Goal: Task Accomplishment & Management: Use online tool/utility

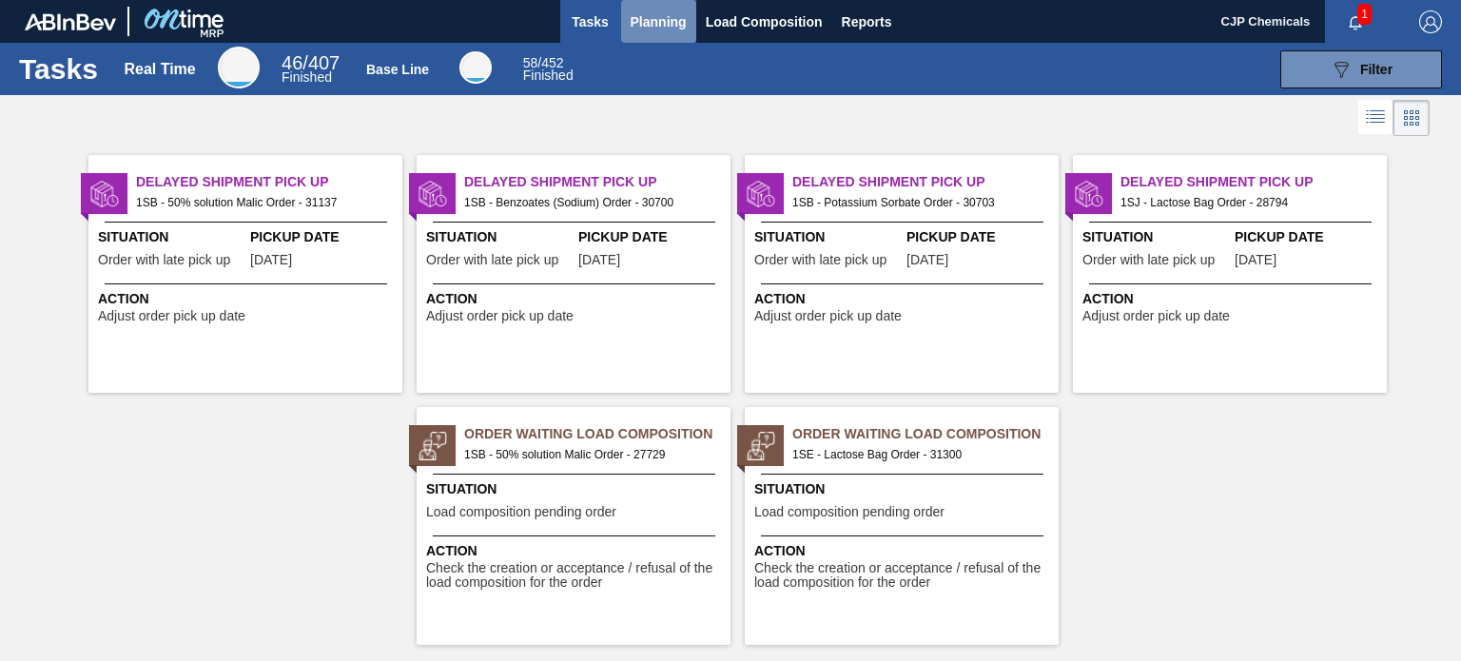
click at [641, 17] on span "Planning" at bounding box center [659, 21] width 56 height 23
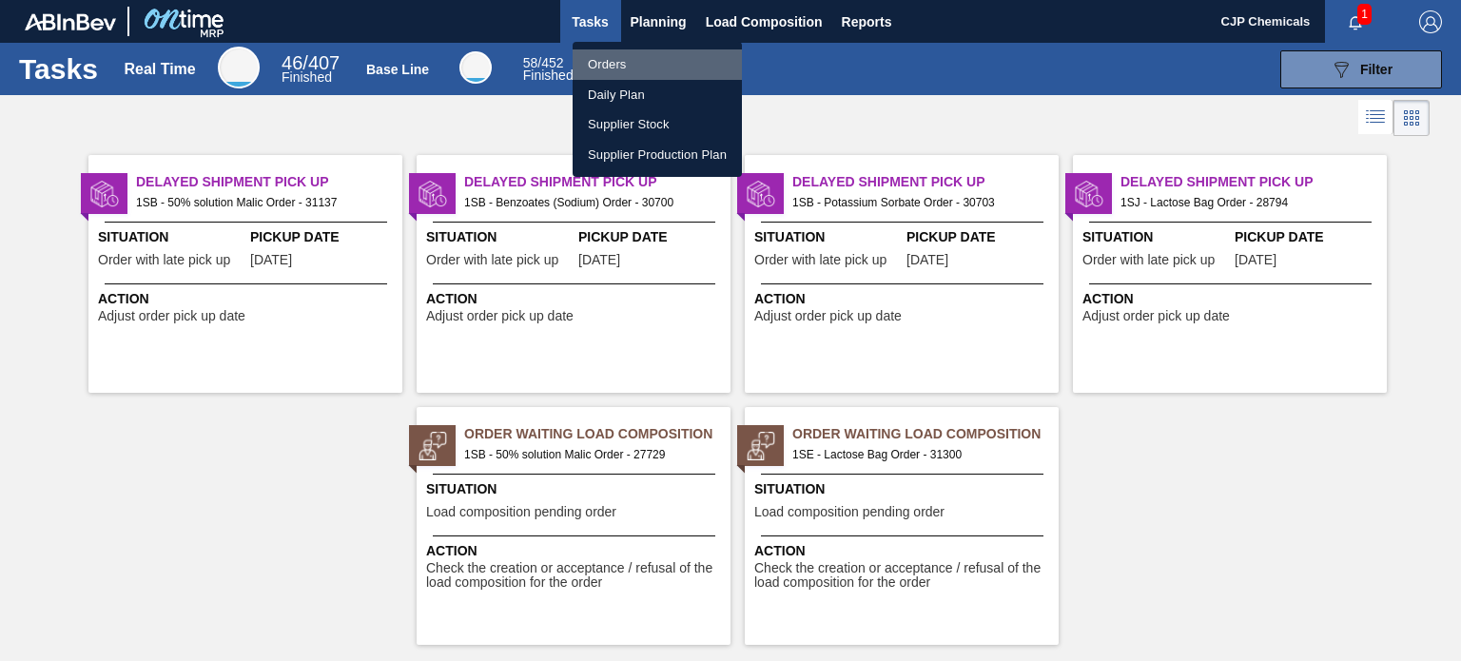
click at [615, 60] on li "Orders" at bounding box center [657, 64] width 169 height 30
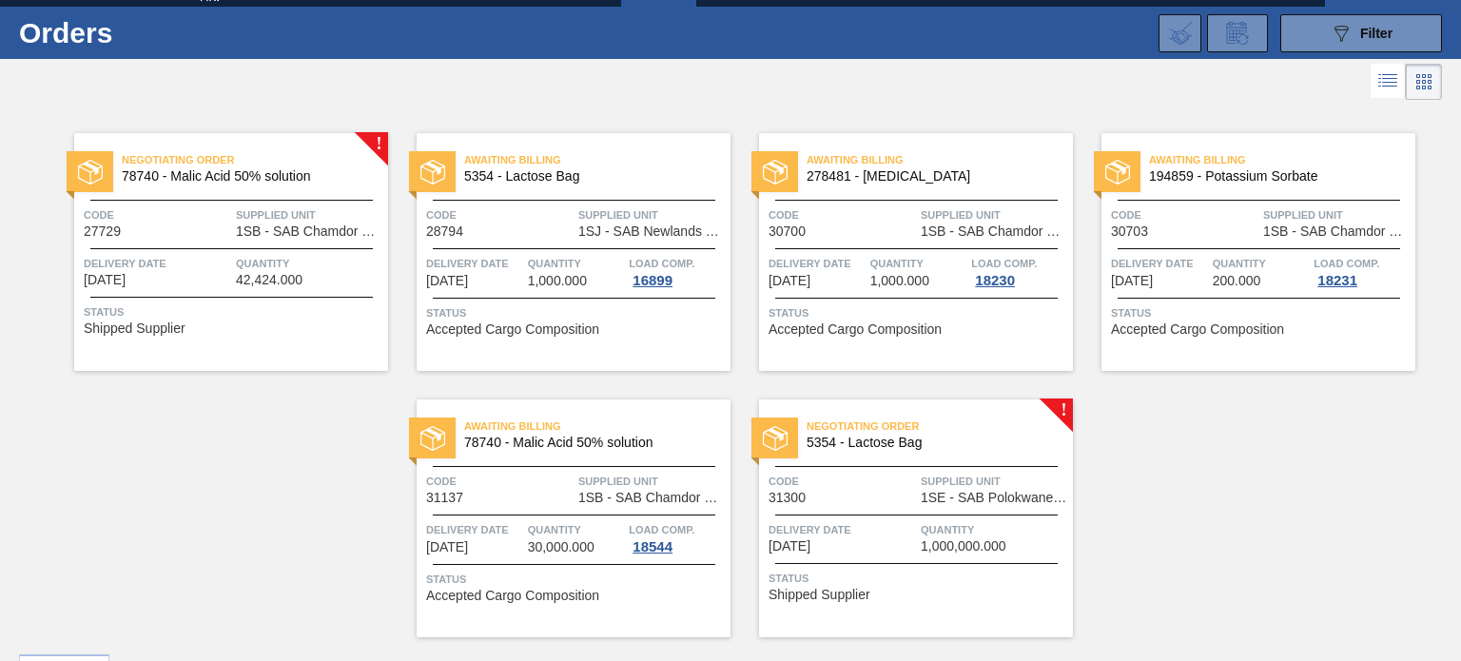
scroll to position [82, 0]
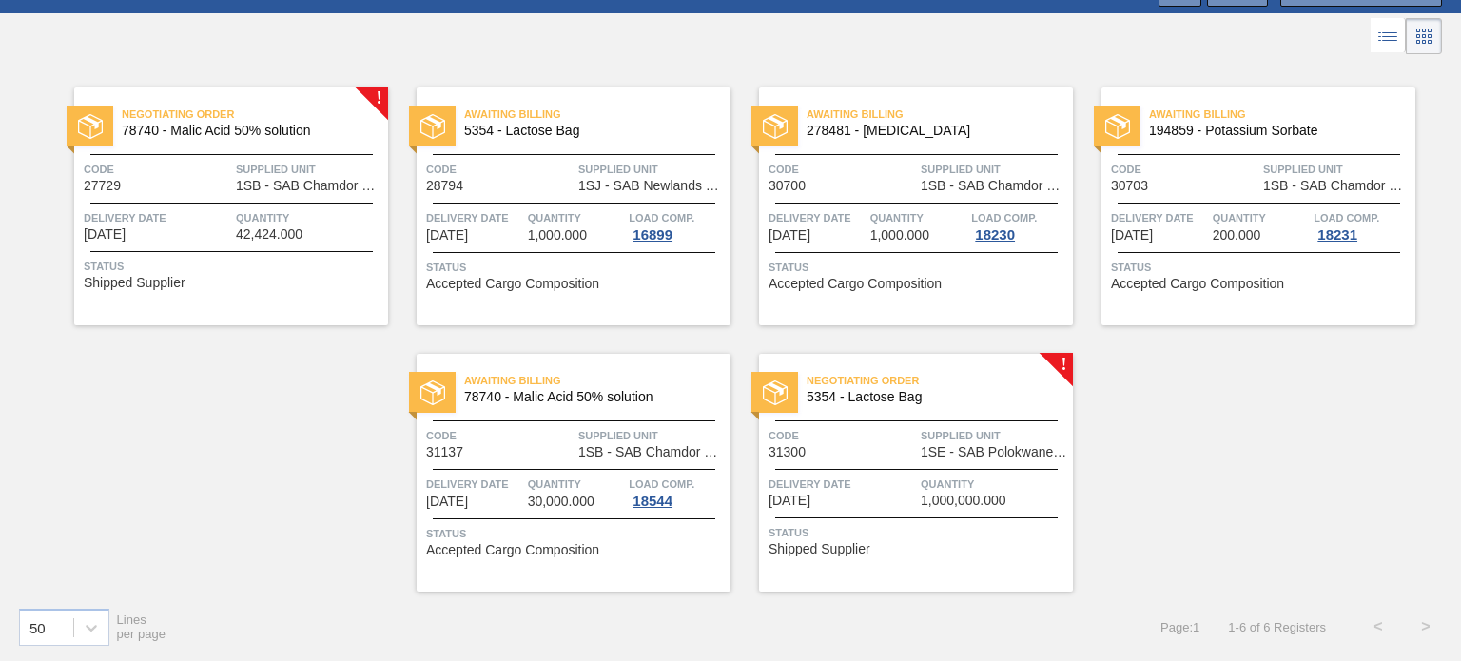
click at [967, 388] on span "Negotiating Order" at bounding box center [940, 380] width 266 height 19
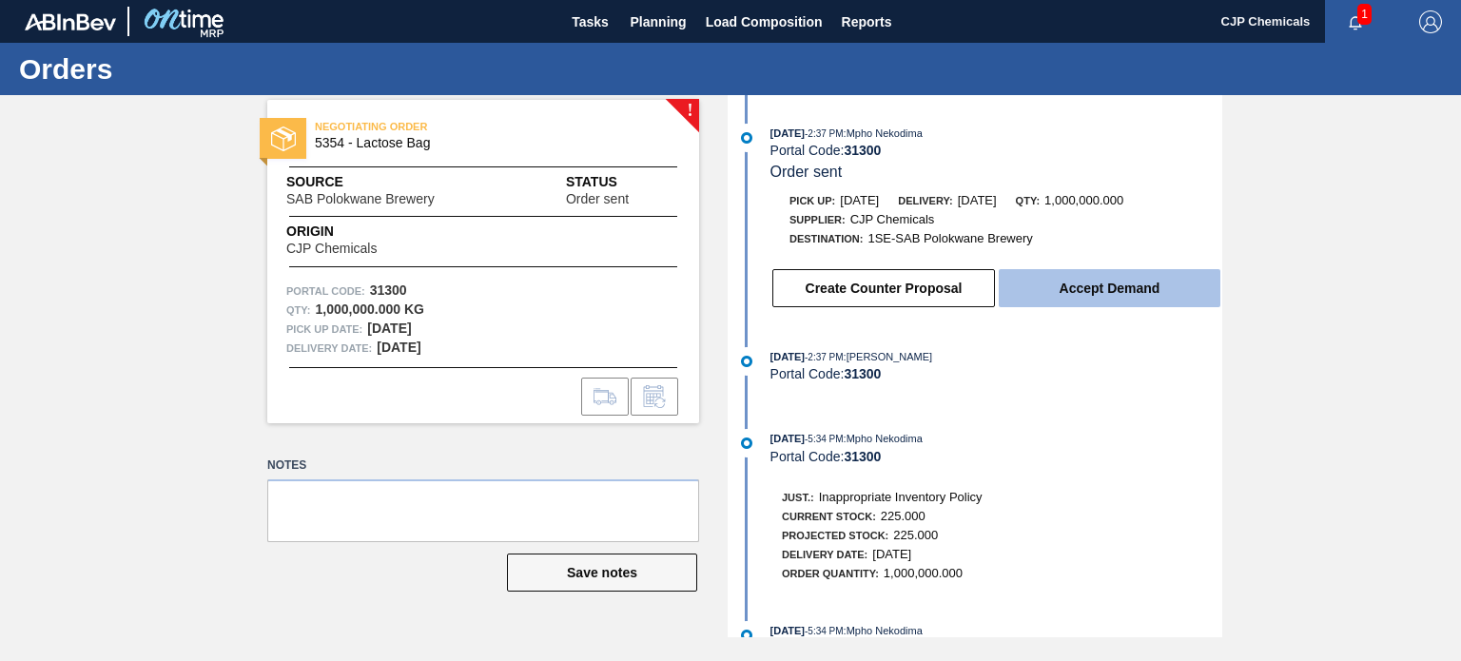
click at [1085, 303] on button "Accept Demand" at bounding box center [1110, 288] width 222 height 38
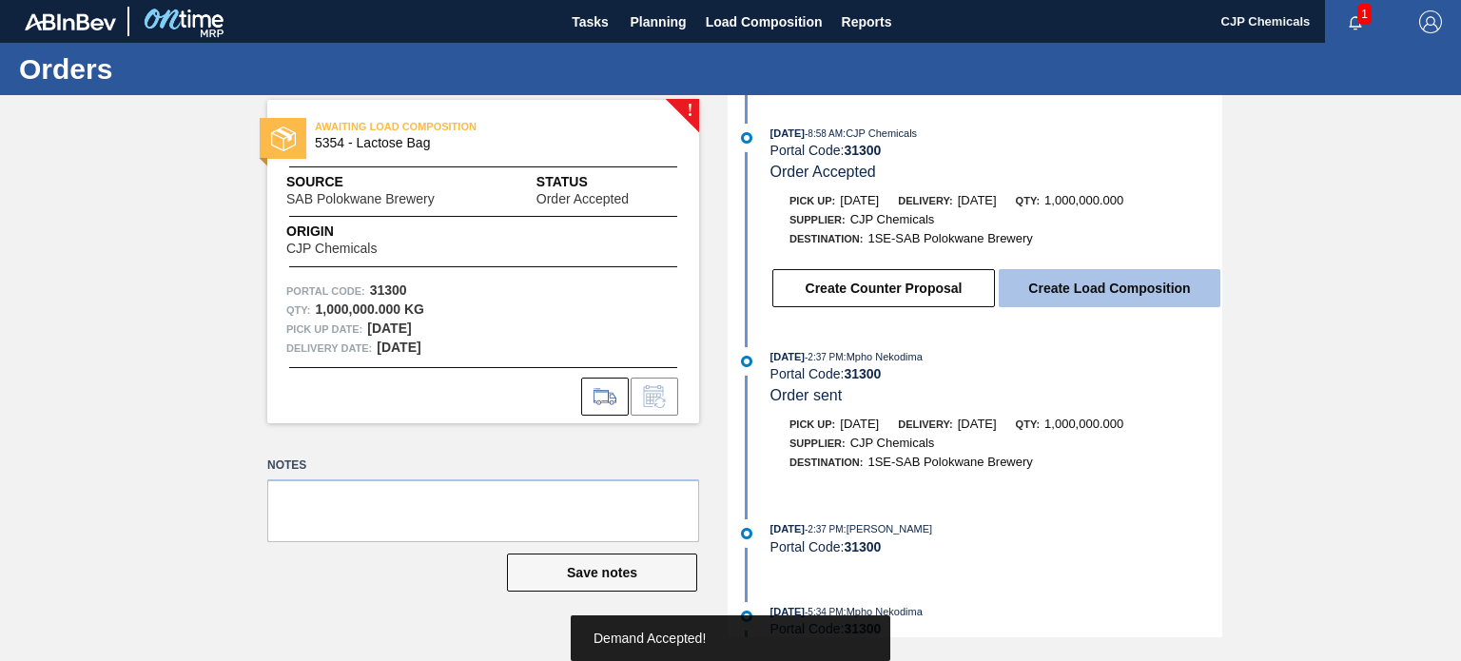
click at [1076, 290] on button "Create Load Composition" at bounding box center [1110, 288] width 222 height 38
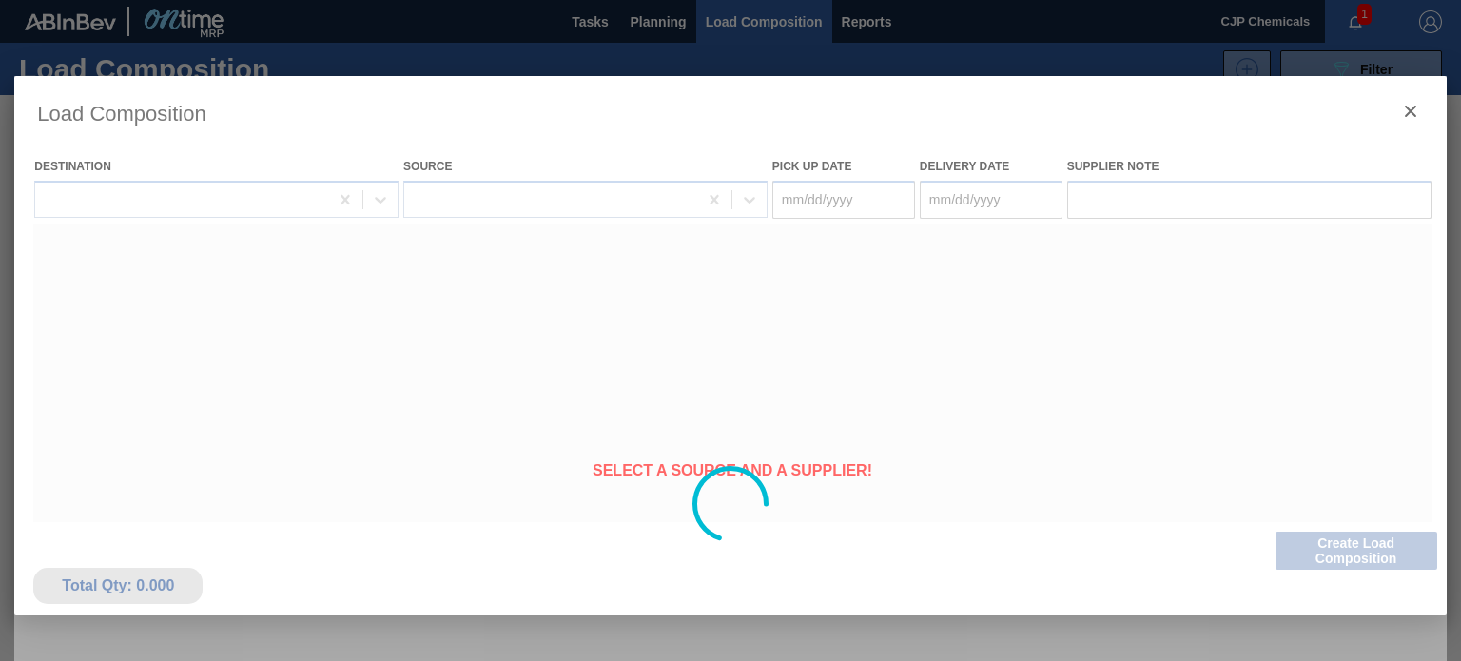
type Date "09/04/2025"
type Date "[DATE]"
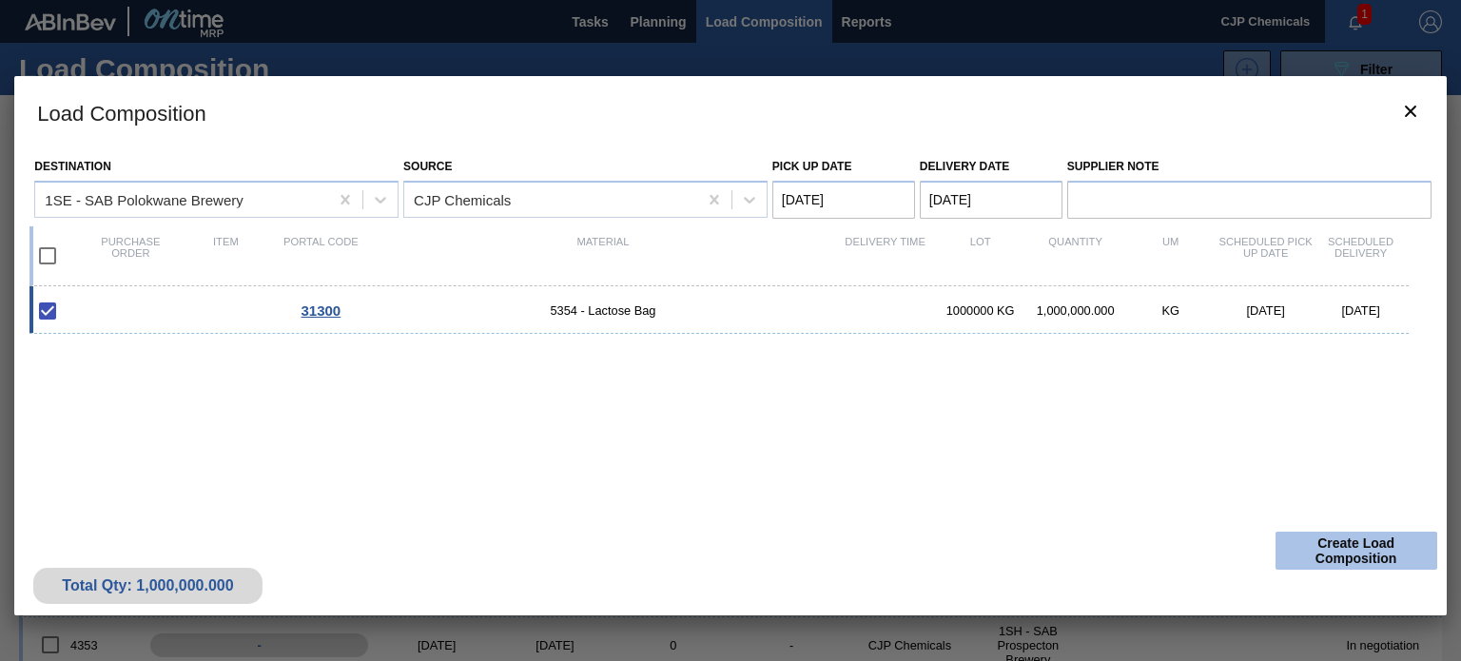
click at [1334, 549] on button "Create Load Composition" at bounding box center [1357, 551] width 162 height 38
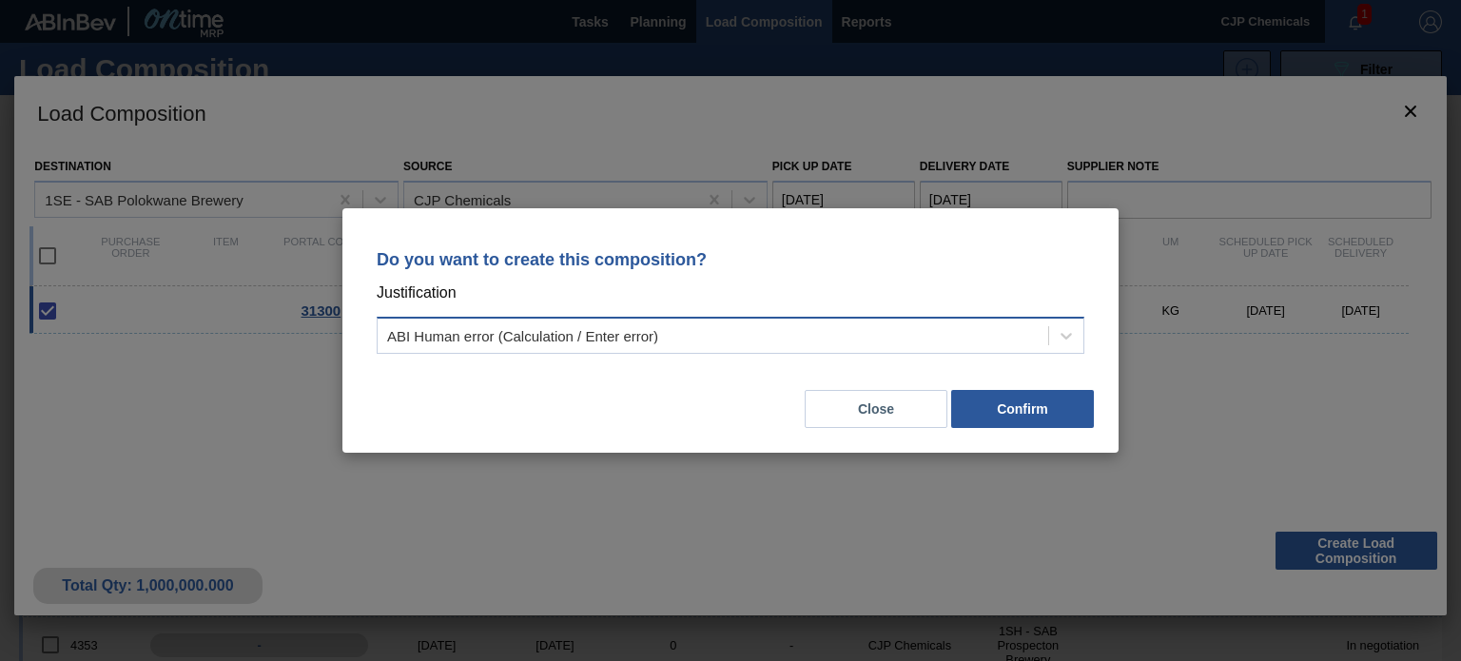
click at [773, 334] on div "ABI Human error (Calculation / Enter error)" at bounding box center [713, 337] width 671 height 28
click at [1256, 361] on div "Do you want to create this composition? Justification ABI Human error (Calculat…" at bounding box center [730, 330] width 1461 height 661
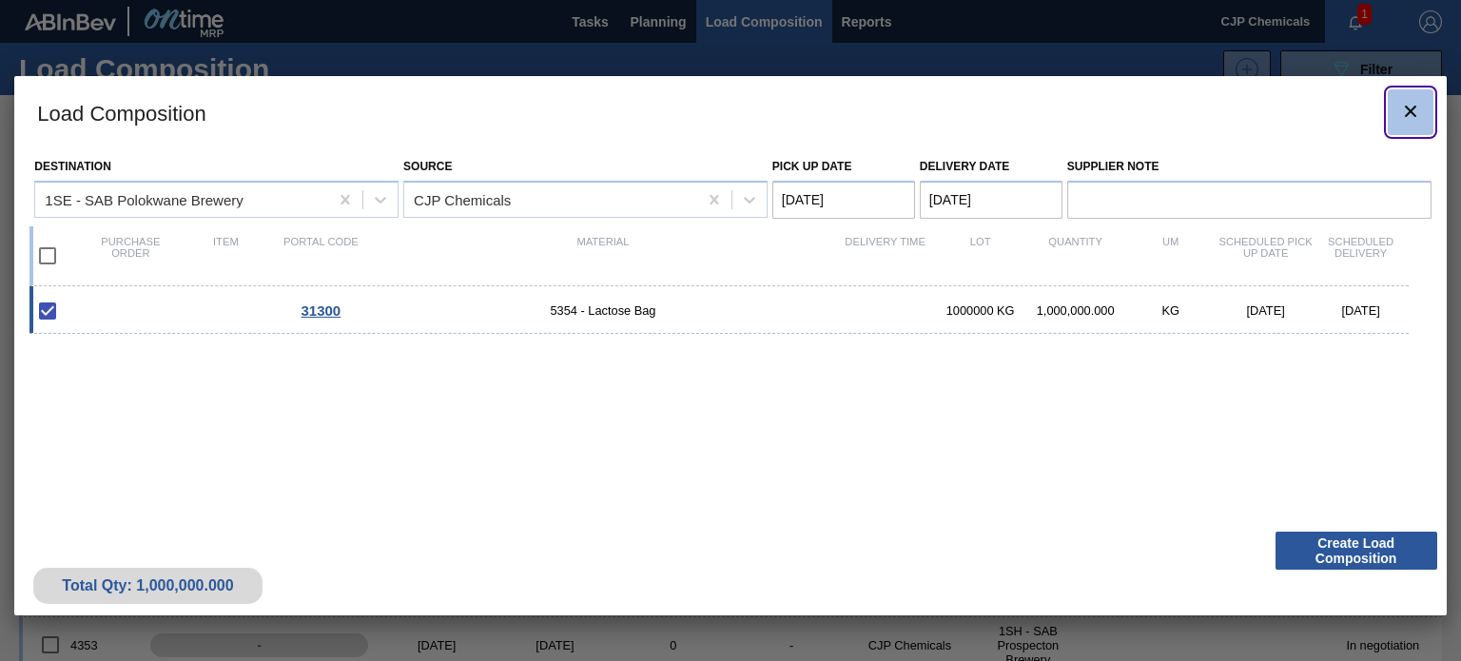
click at [1401, 106] on icon "botão de ícone" at bounding box center [1411, 111] width 23 height 23
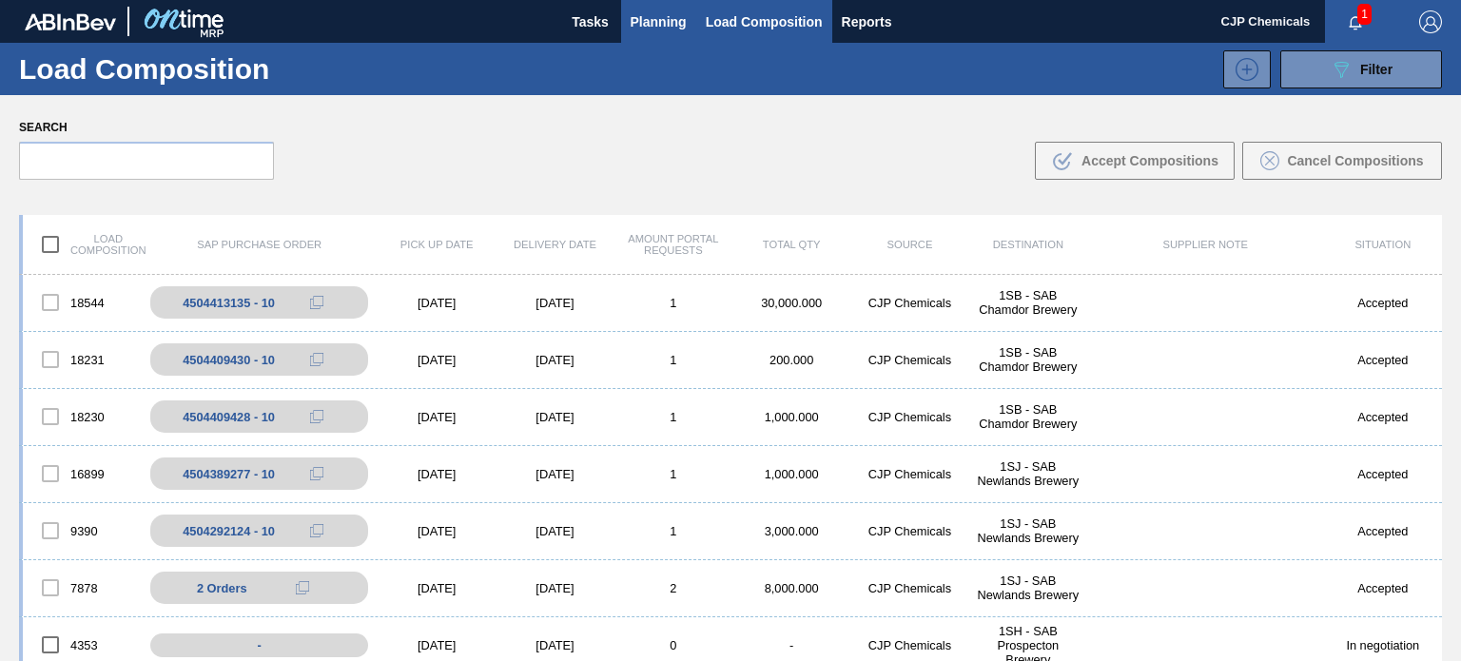
click at [671, 13] on span "Planning" at bounding box center [659, 21] width 56 height 23
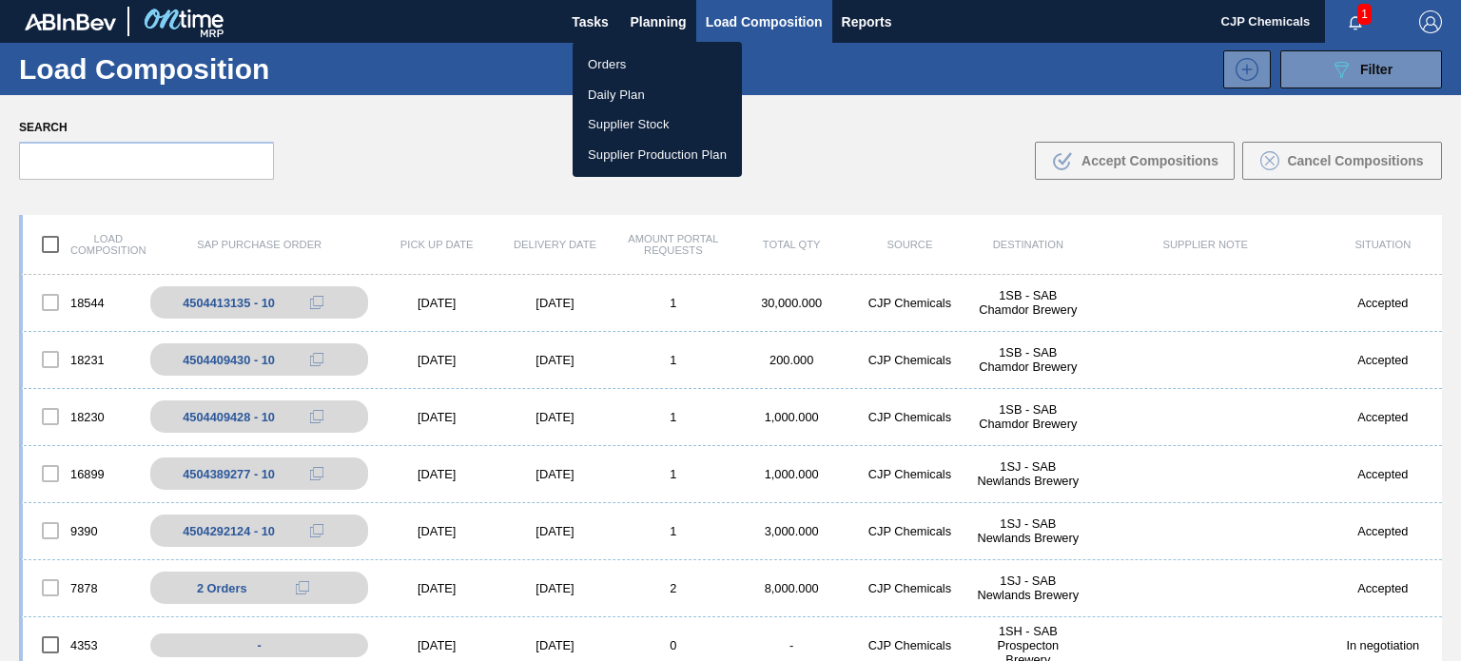
click at [617, 69] on li "Orders" at bounding box center [657, 64] width 169 height 30
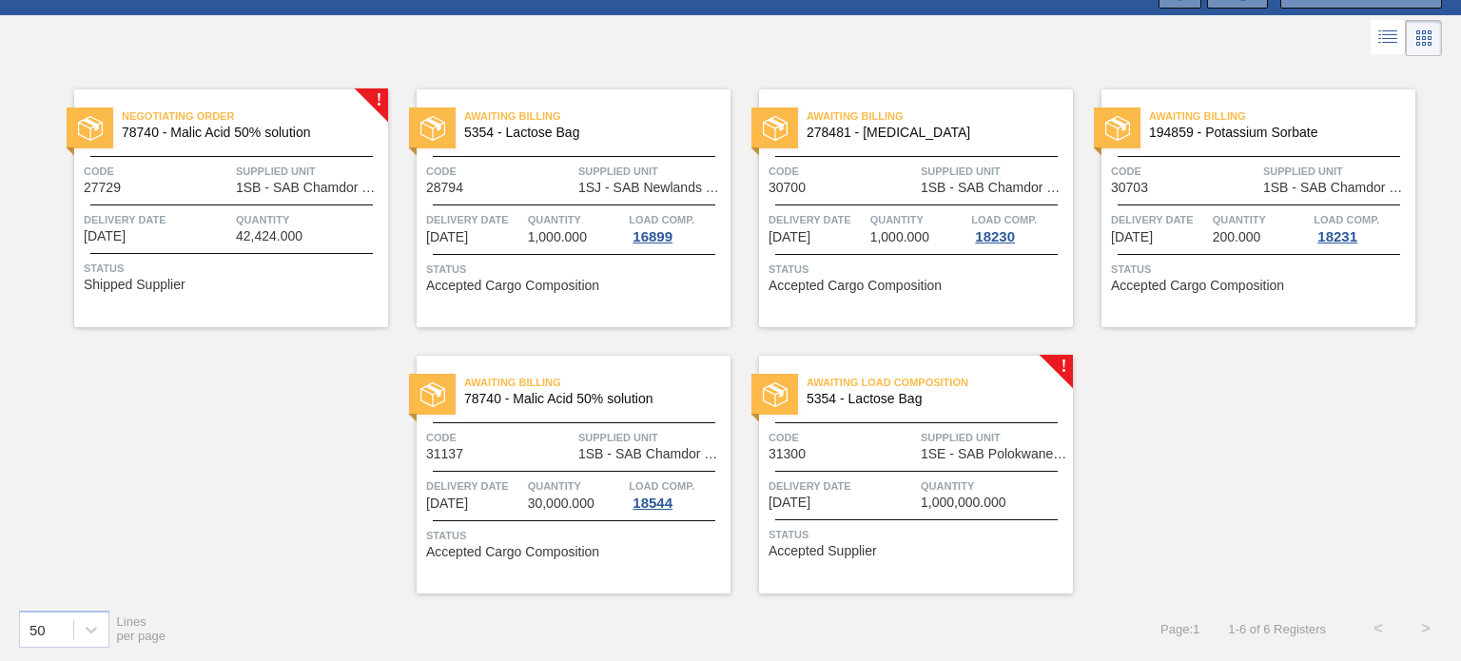
scroll to position [82, 0]
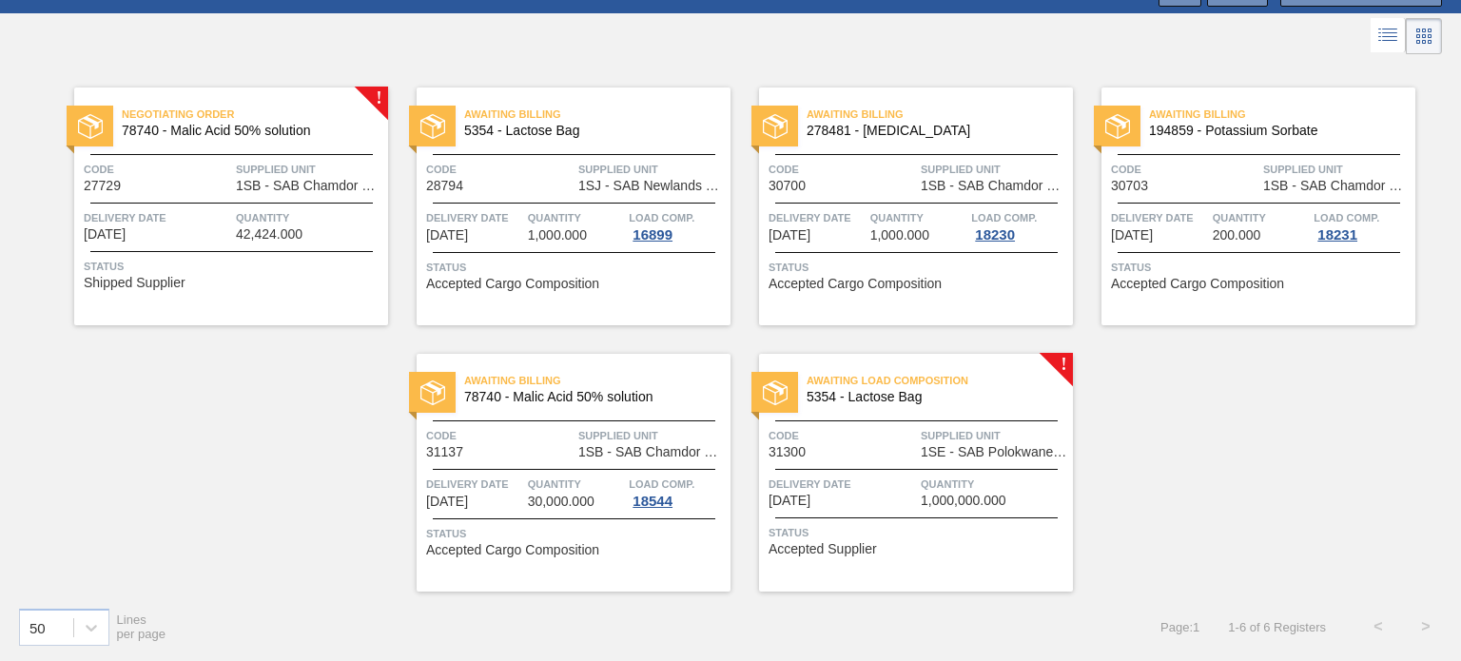
click at [963, 557] on div "Awaiting Load Composition 5354 - Lactose Bag Code 31300 Supplied Unit 1SE - SAB…" at bounding box center [916, 473] width 314 height 238
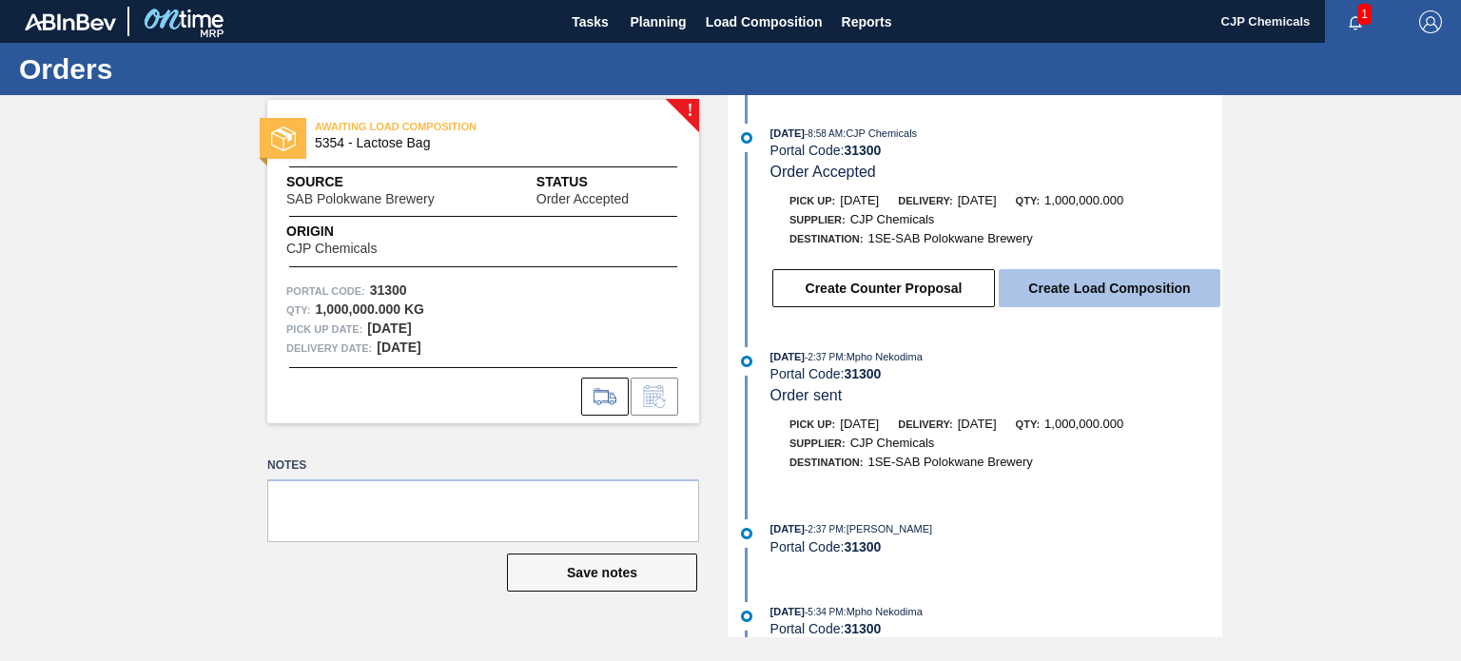
click at [1041, 299] on button "Create Load Composition" at bounding box center [1110, 288] width 222 height 38
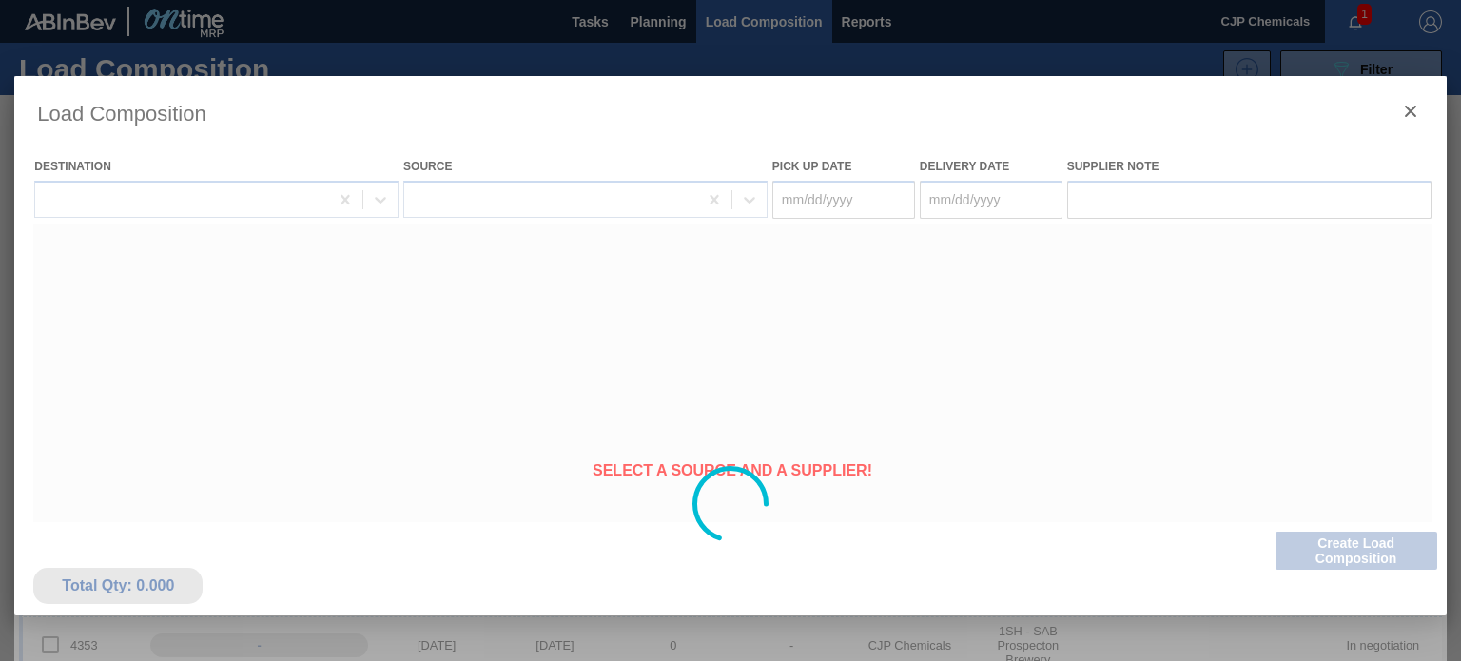
type Date "09/04/2025"
type Date "[DATE]"
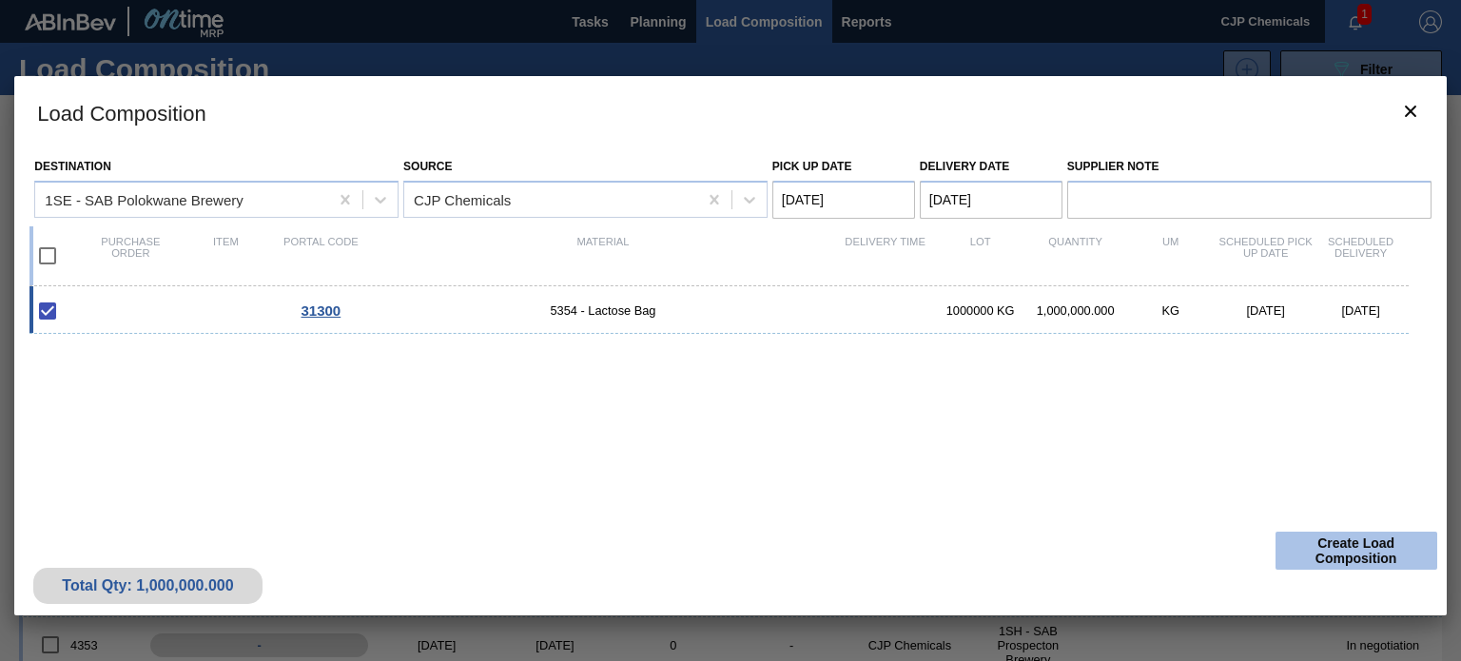
click at [1350, 556] on button "Create Load Composition" at bounding box center [1357, 551] width 162 height 38
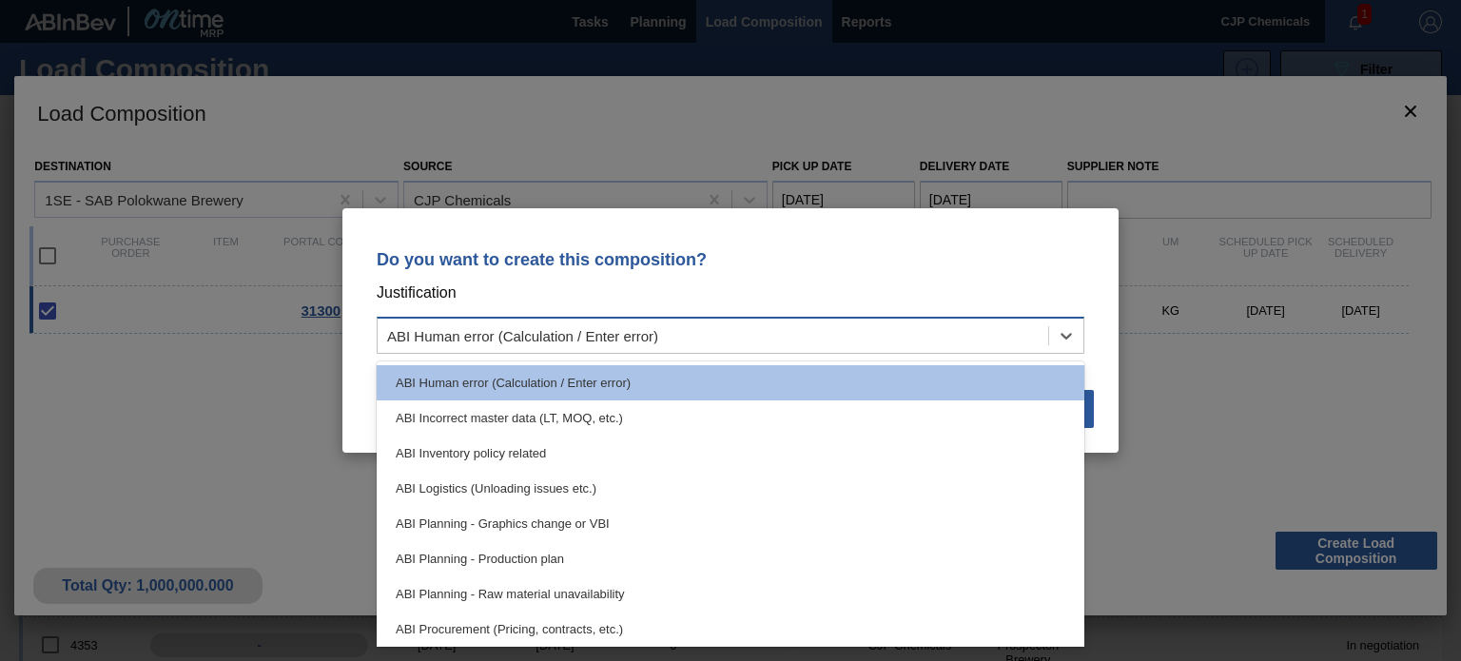
click at [700, 347] on div "ABI Human error (Calculation / Enter error)" at bounding box center [713, 337] width 671 height 28
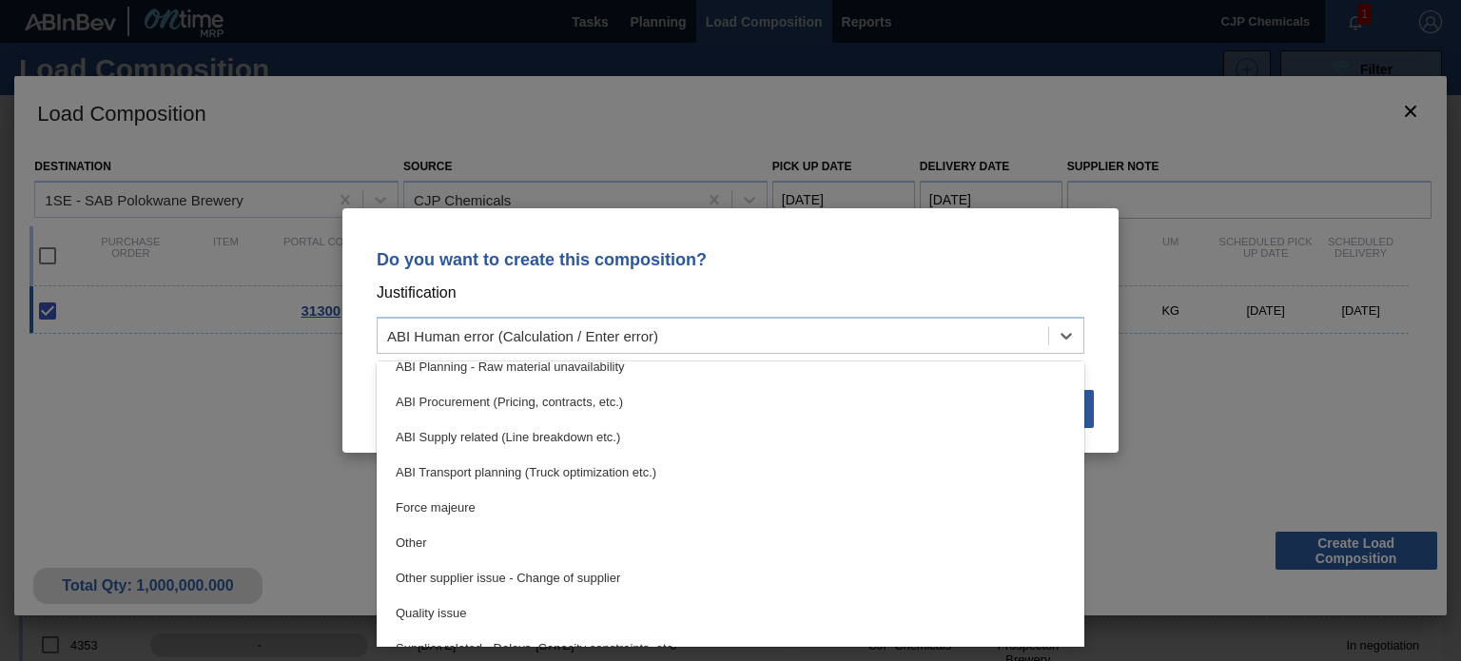
scroll to position [356, 0]
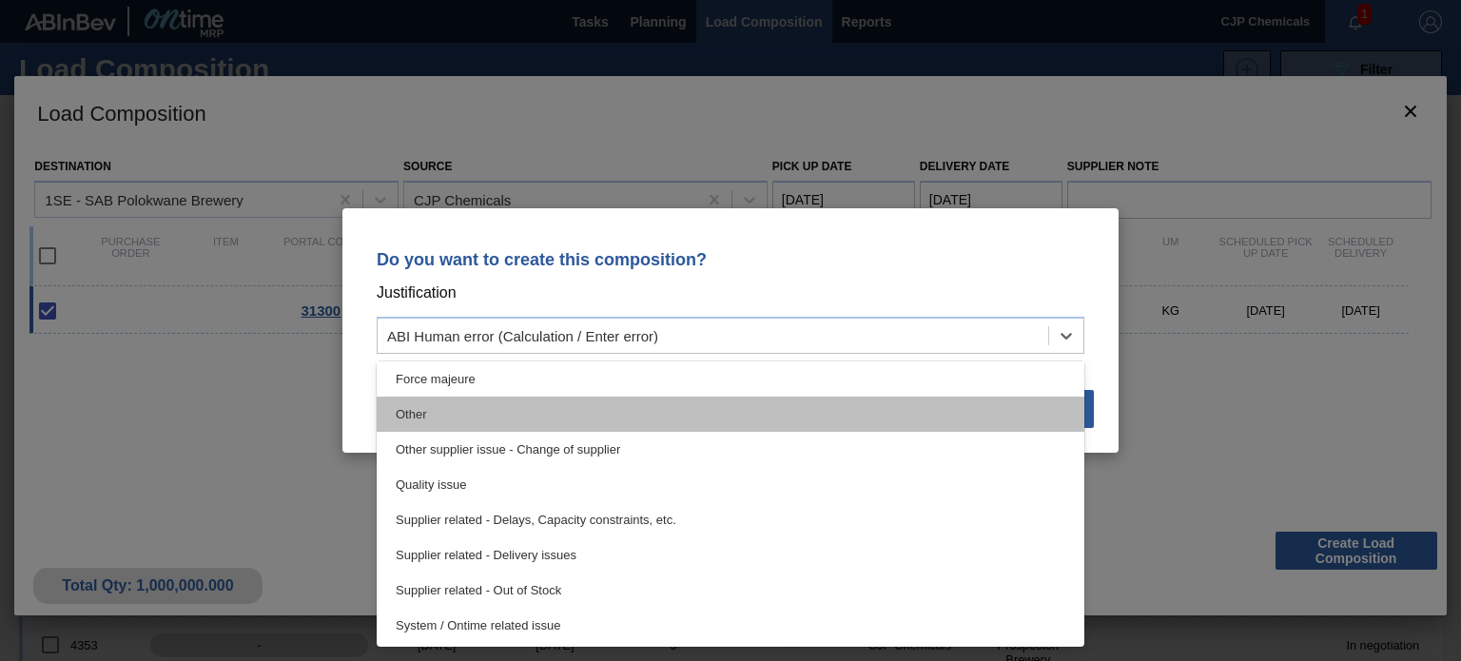
click at [543, 420] on div "Other" at bounding box center [731, 414] width 708 height 35
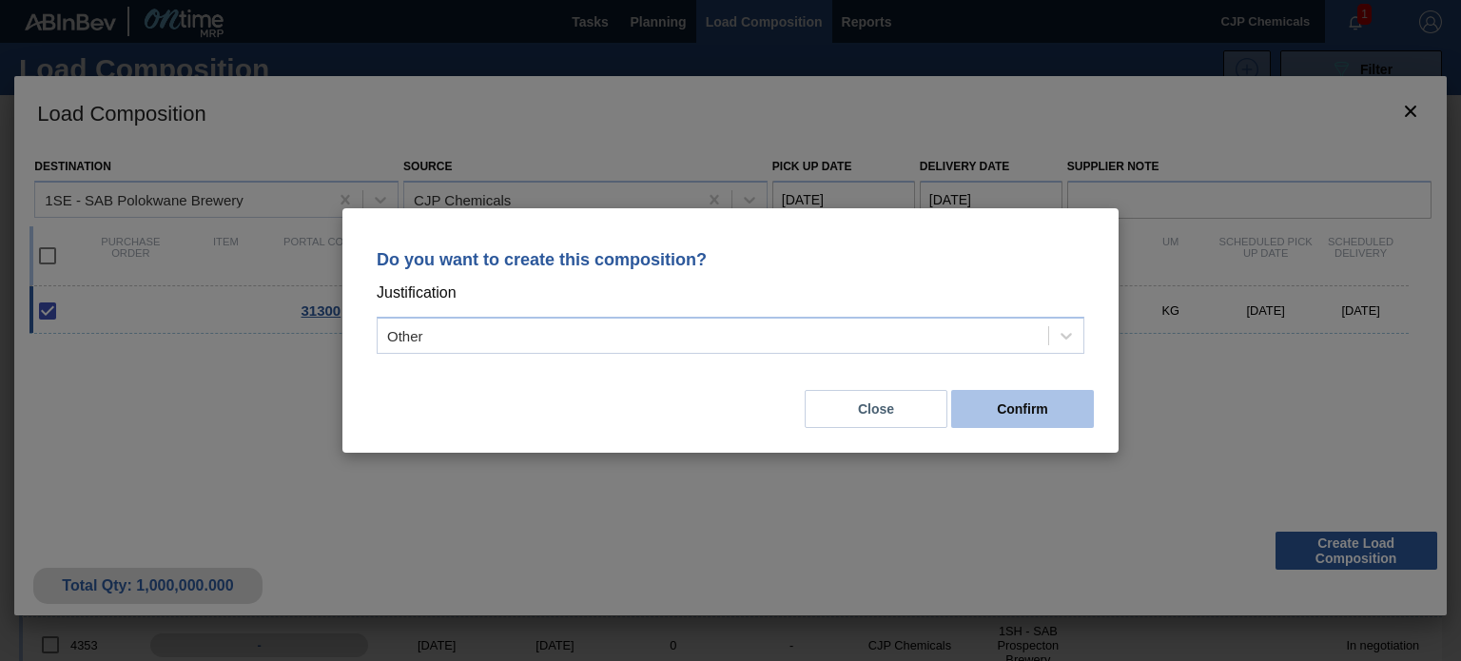
click at [985, 403] on button "Confirm" at bounding box center [1022, 409] width 143 height 38
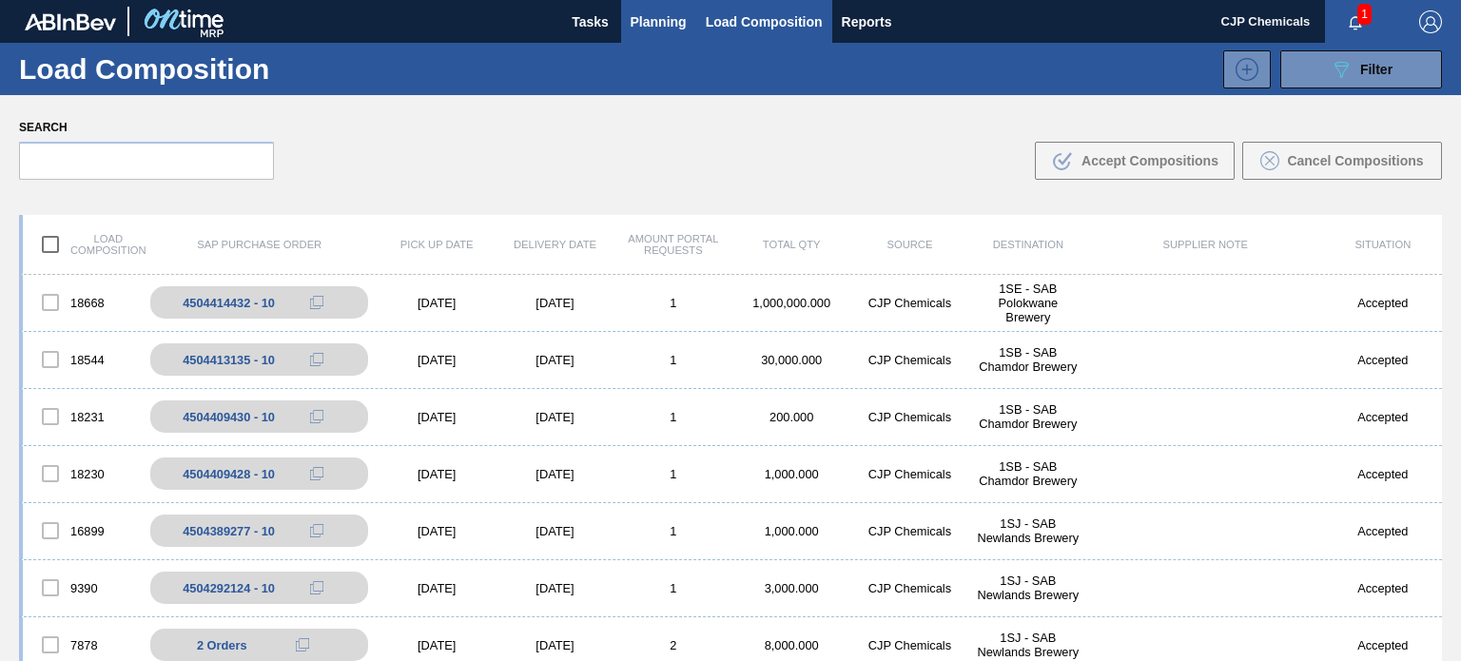
click at [631, 23] on span "Planning" at bounding box center [659, 21] width 56 height 23
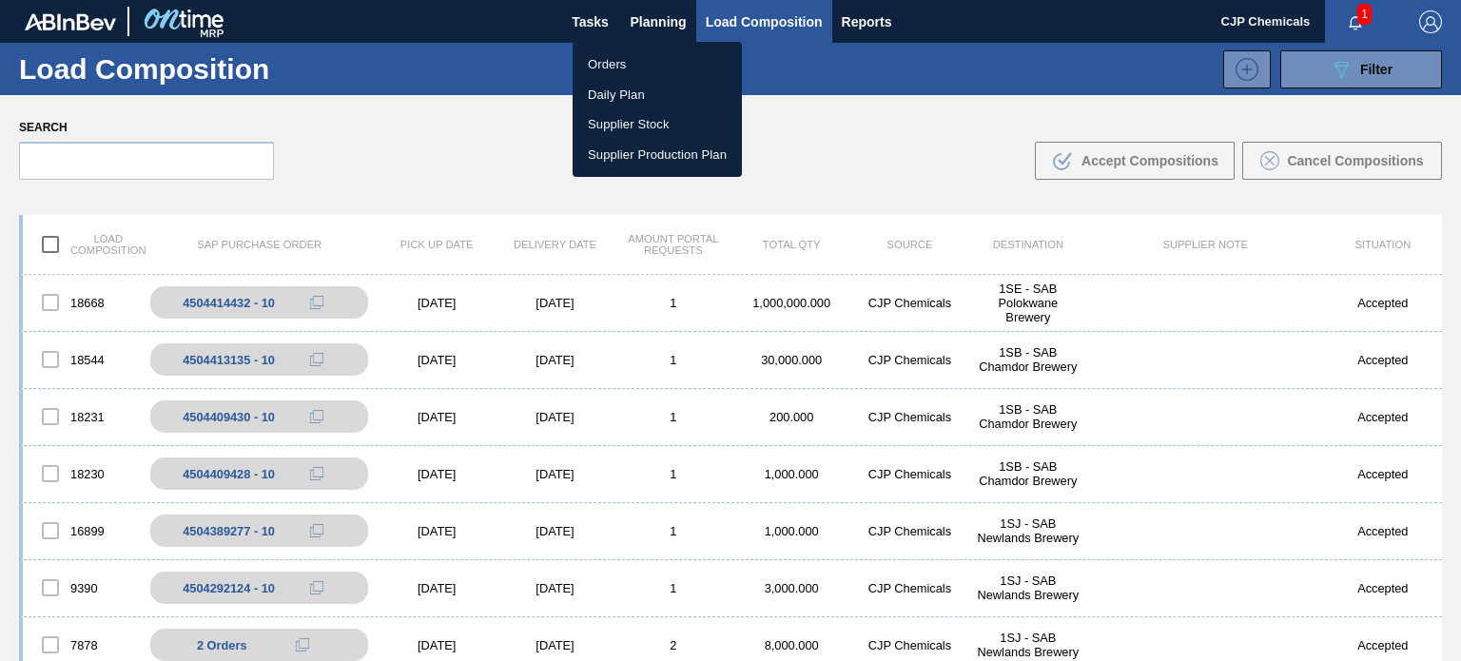
click at [601, 64] on li "Orders" at bounding box center [657, 64] width 169 height 30
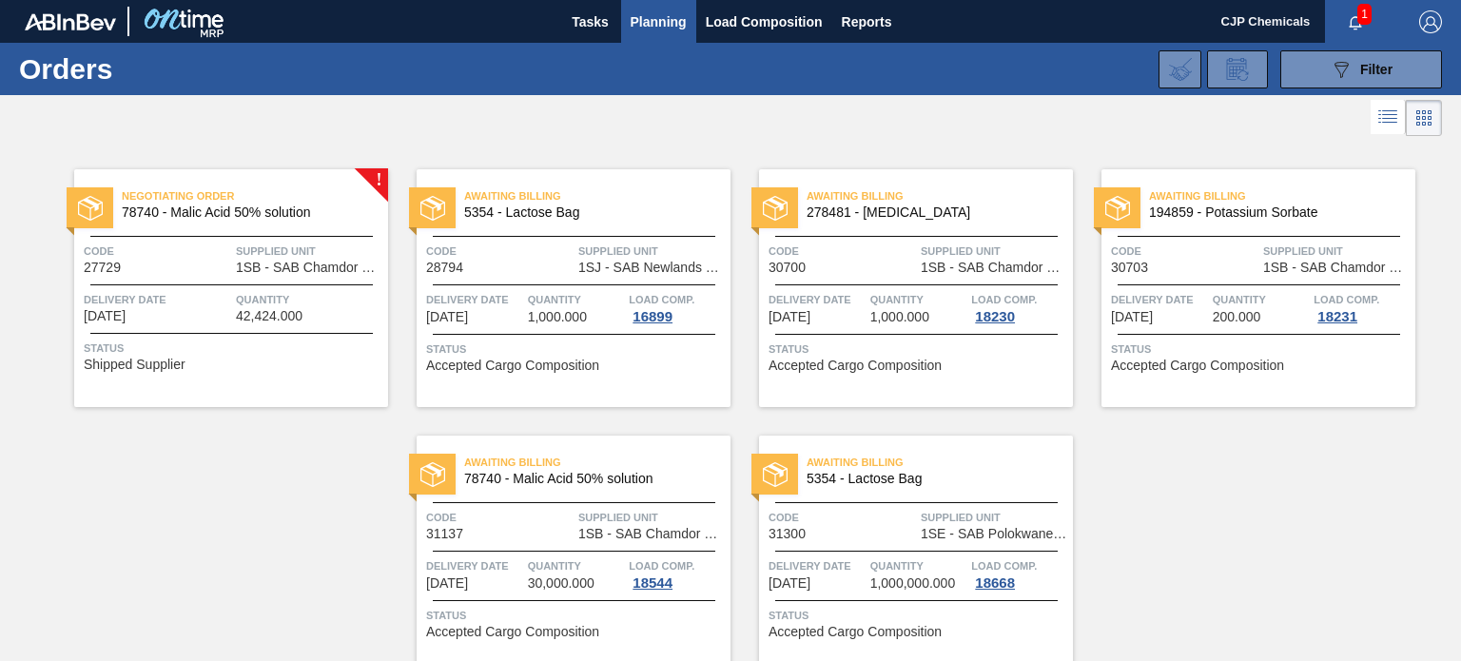
scroll to position [82, 0]
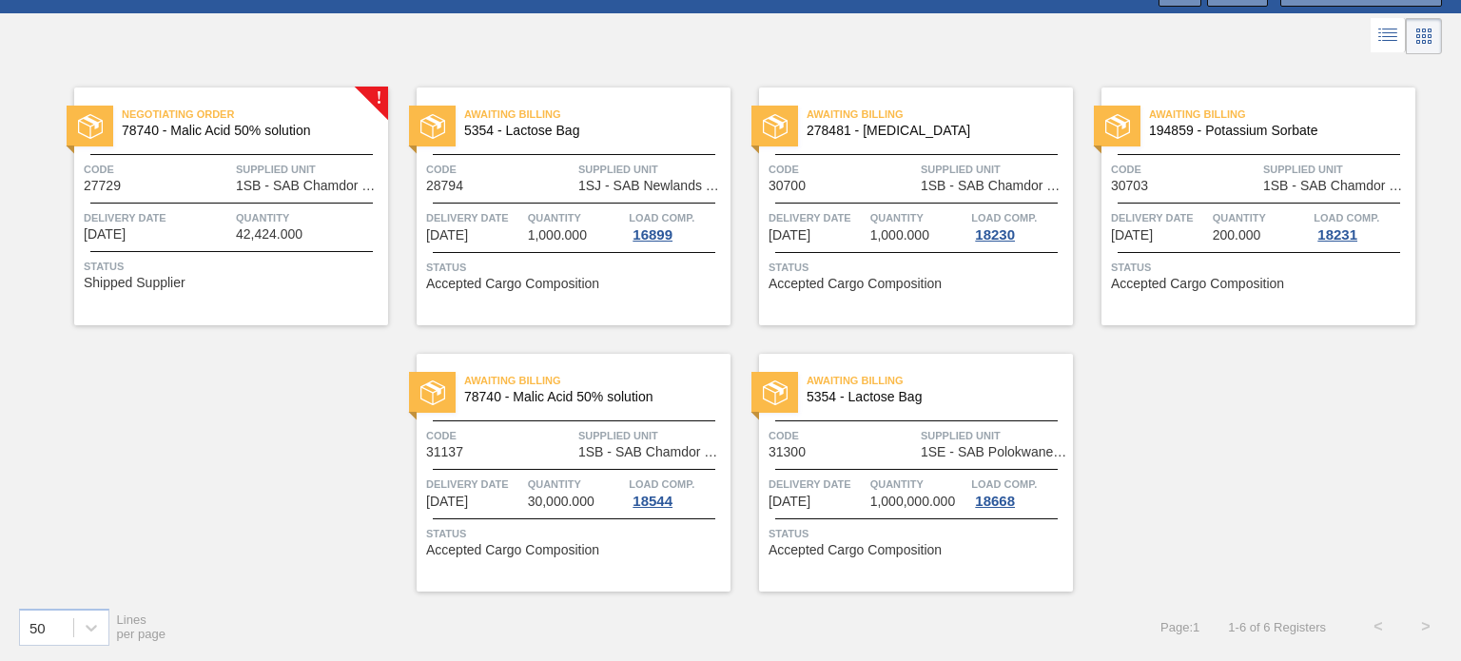
click at [974, 373] on span "Awaiting Billing" at bounding box center [940, 380] width 266 height 19
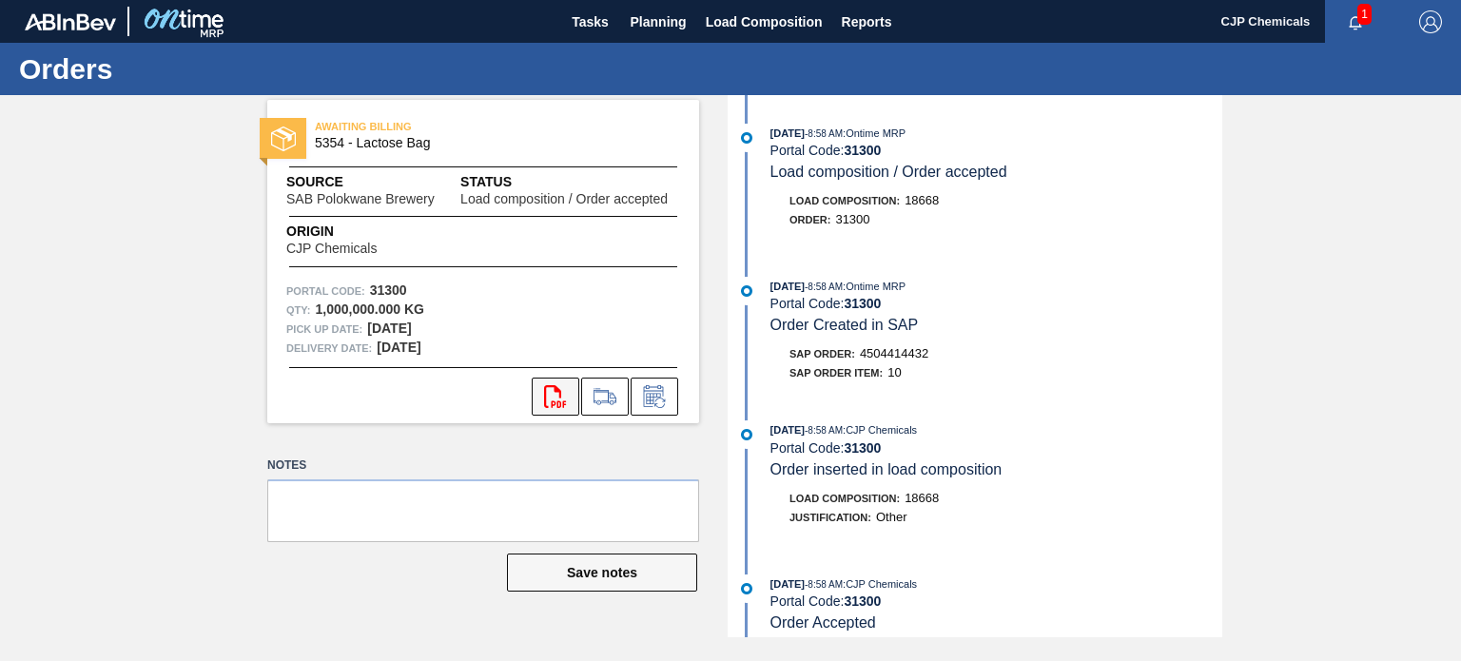
click at [549, 402] on icon "svg{fill:#ff0000}" at bounding box center [555, 396] width 23 height 23
